Goal: Task Accomplishment & Management: Manage account settings

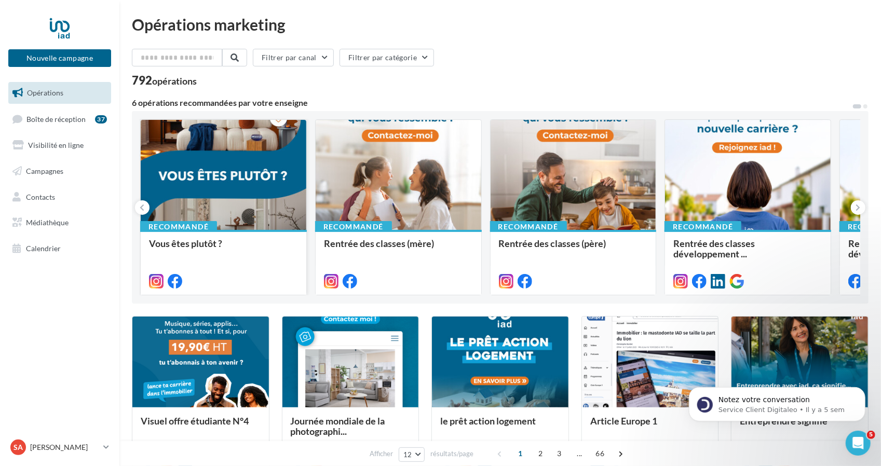
click at [222, 204] on div at bounding box center [224, 175] width 166 height 111
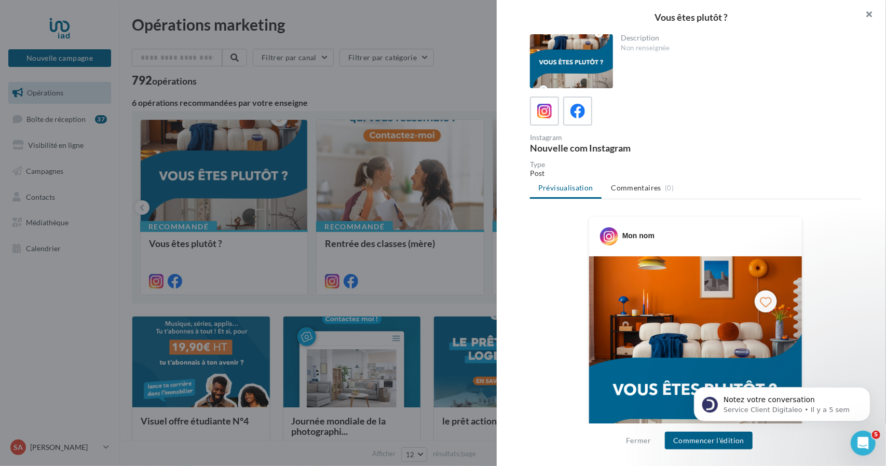
click at [867, 17] on button "button" at bounding box center [866, 15] width 42 height 31
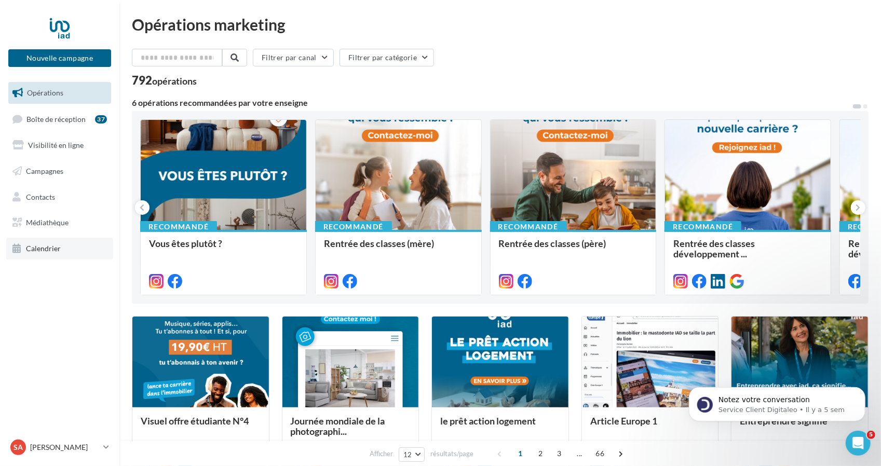
click at [55, 248] on span "Calendrier" at bounding box center [43, 248] width 35 height 9
click at [83, 142] on link "Visibilité en ligne" at bounding box center [59, 145] width 107 height 22
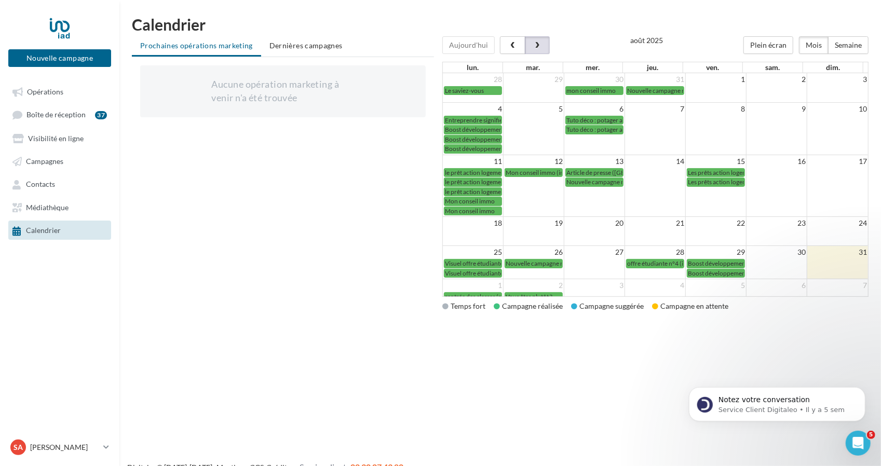
click at [445, 39] on button "button" at bounding box center [537, 45] width 25 height 18
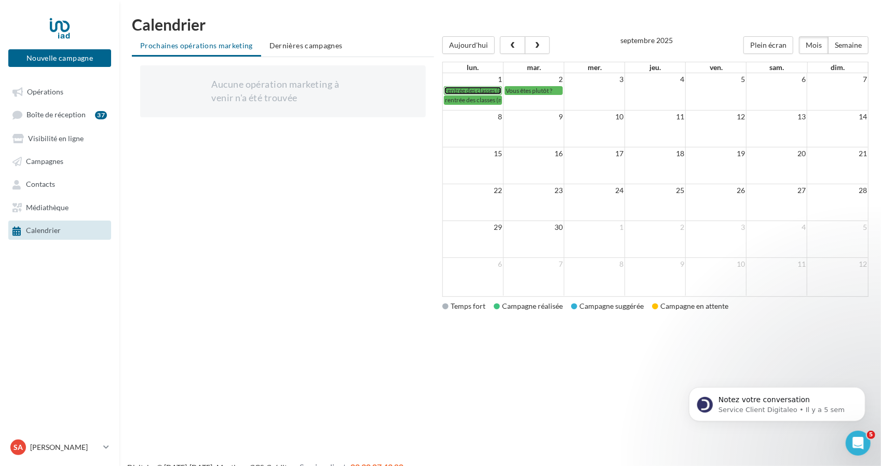
click at [445, 92] on span "rentrée des classes (mère)" at bounding box center [480, 91] width 70 height 8
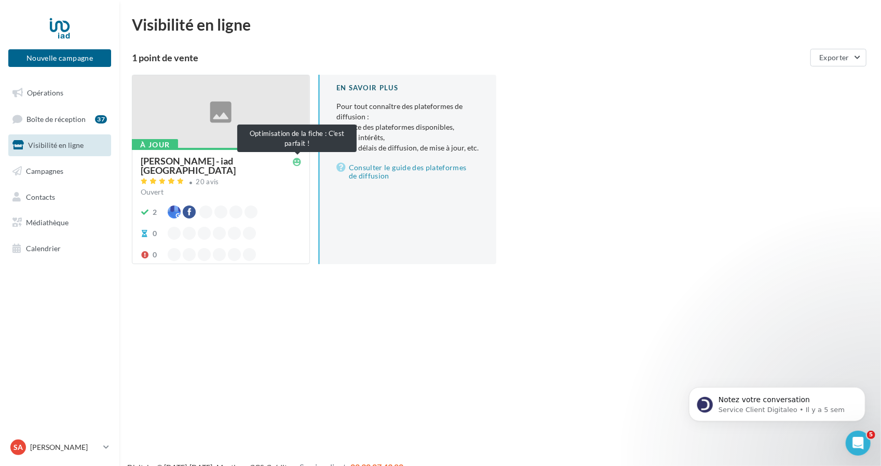
click at [299, 165] on icon at bounding box center [297, 162] width 8 height 8
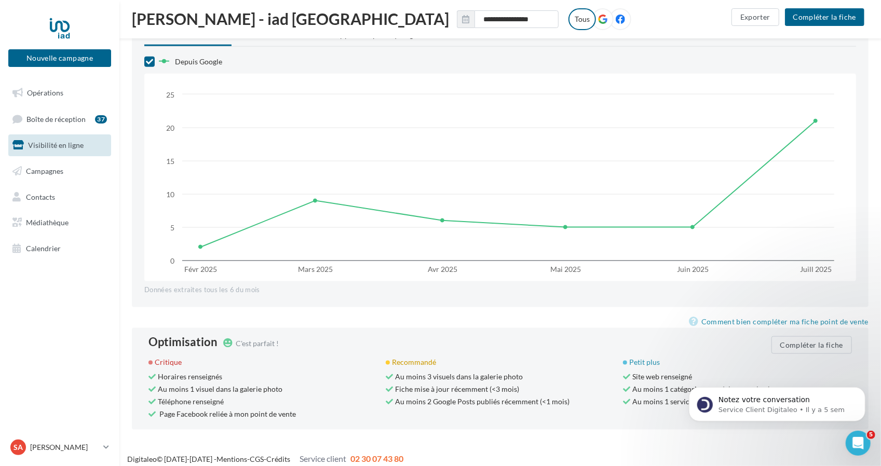
scroll to position [859, 0]
